Goal: Find specific page/section: Find specific page/section

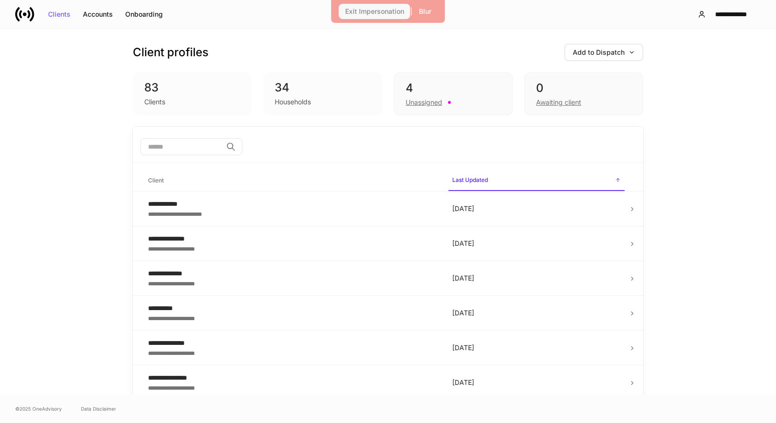
click at [362, 12] on div "Exit Impersonation" at bounding box center [374, 11] width 59 height 7
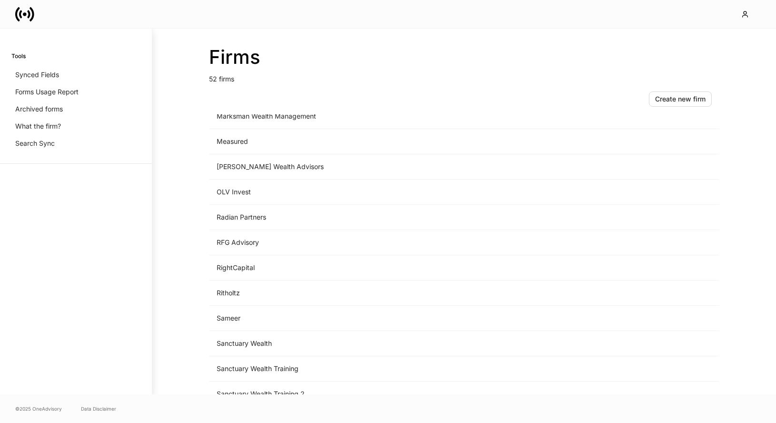
scroll to position [853, 0]
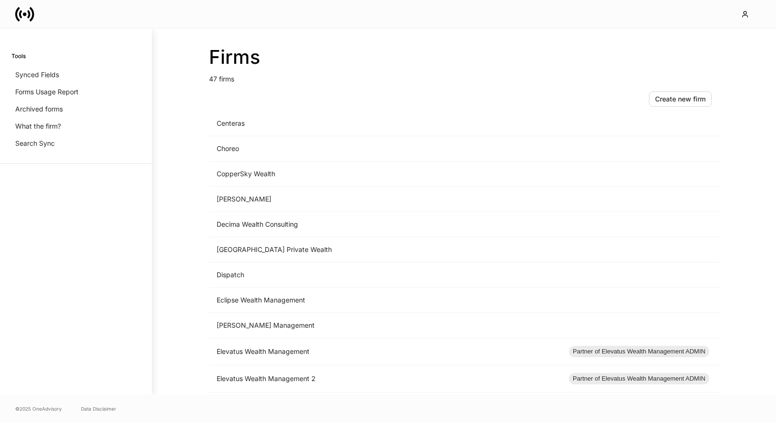
scroll to position [534, 0]
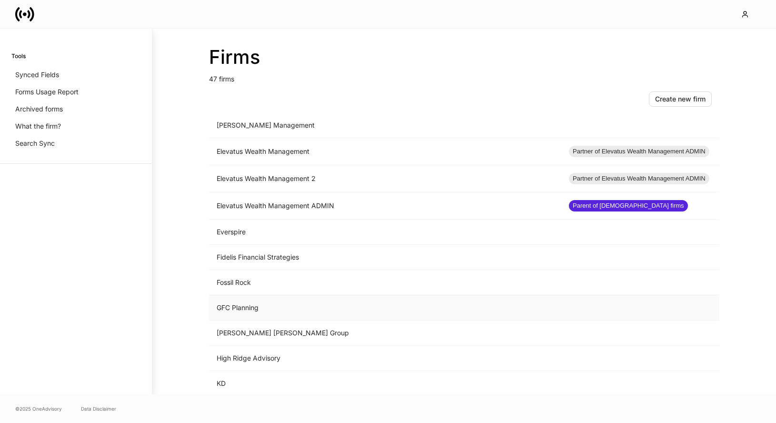
click at [273, 308] on td "GFC Planning" at bounding box center [385, 307] width 352 height 25
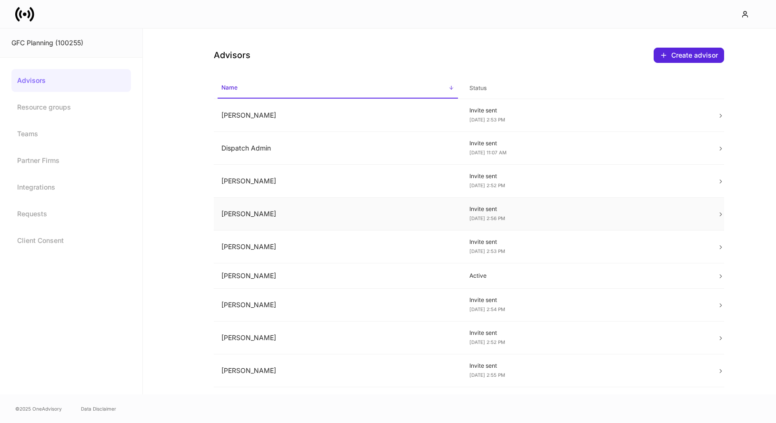
click at [280, 211] on td "Indhira Ben-Perry" at bounding box center [338, 214] width 248 height 33
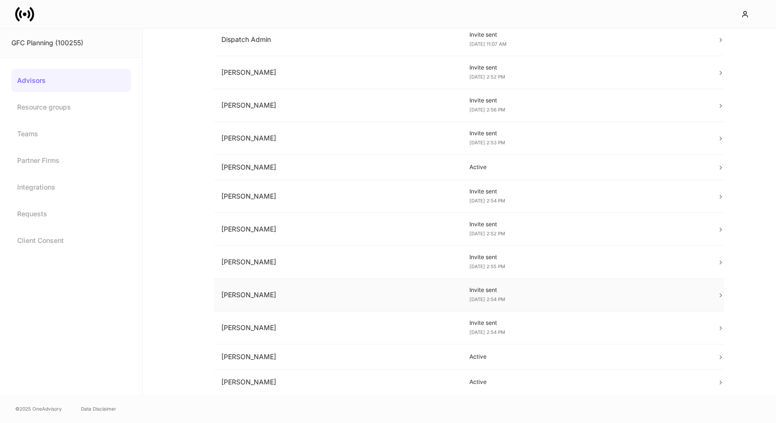
click at [273, 296] on td "Martha Morales-Sutton" at bounding box center [338, 294] width 248 height 33
